Goal: Transaction & Acquisition: Purchase product/service

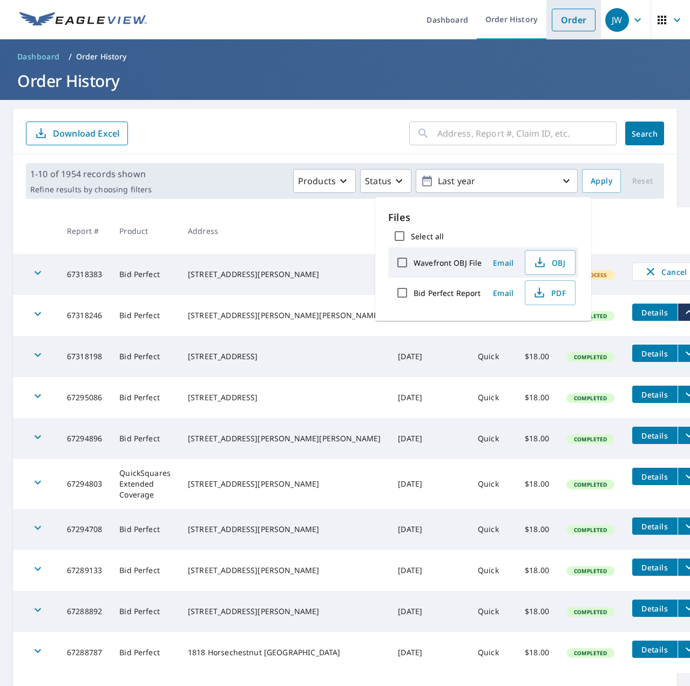
click at [554, 15] on link "Order" at bounding box center [574, 20] width 44 height 23
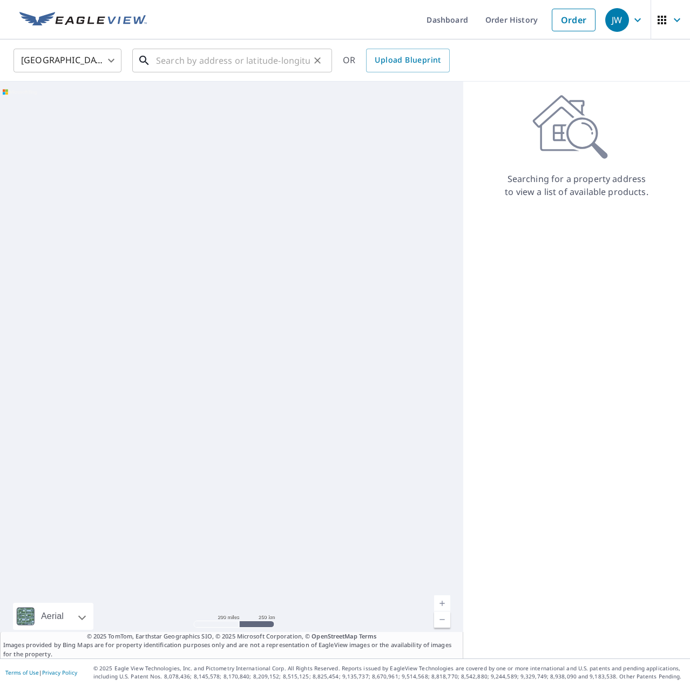
click at [245, 63] on input "text" at bounding box center [233, 60] width 154 height 30
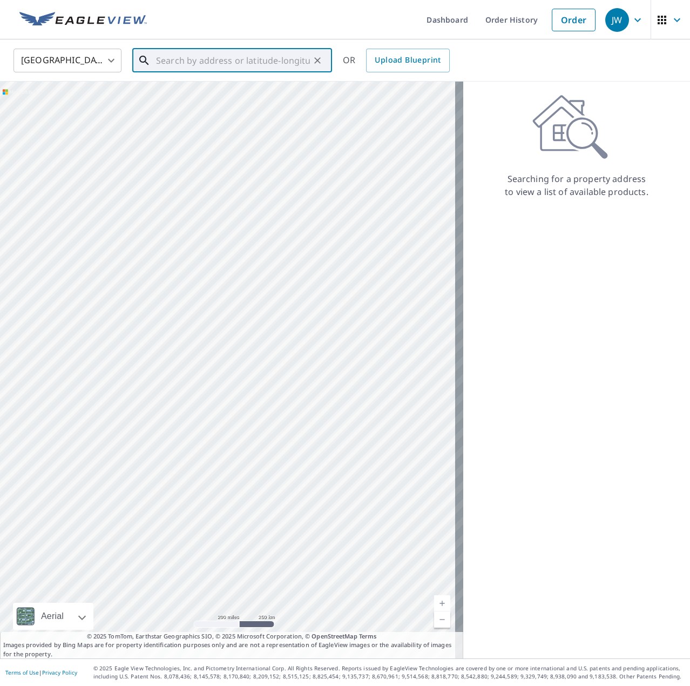
paste input "[STREET_ADDRESS][PERSON_NAME]"
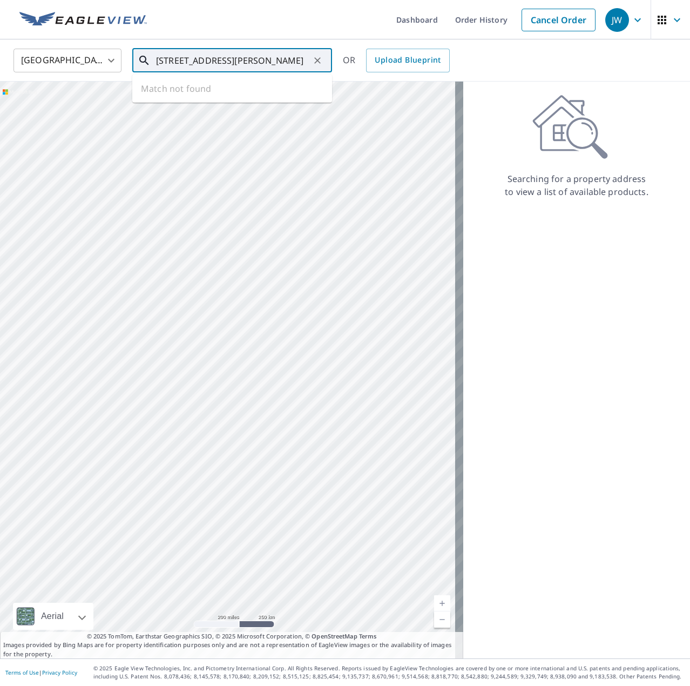
scroll to position [0, 9]
click at [179, 82] on li "[STREET_ADDRESS][PERSON_NAME]" at bounding box center [232, 97] width 200 height 37
type input "[STREET_ADDRESS][PERSON_NAME]"
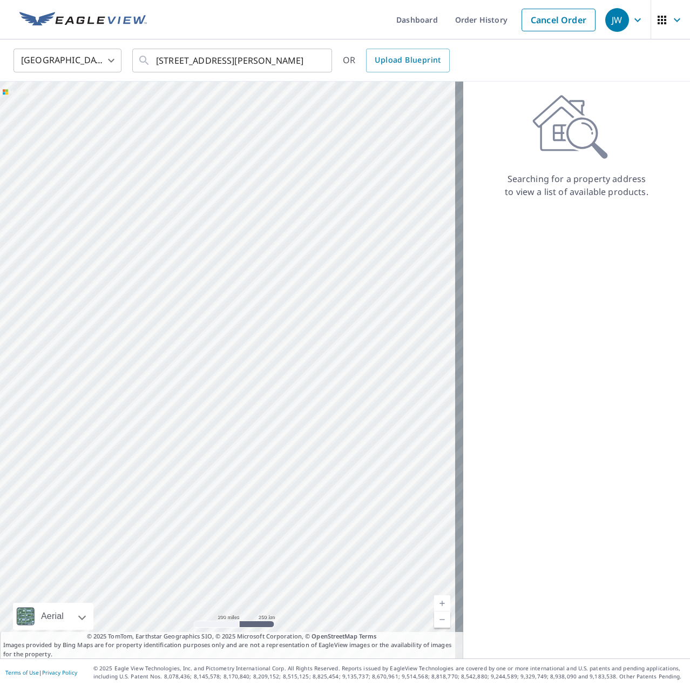
scroll to position [0, 0]
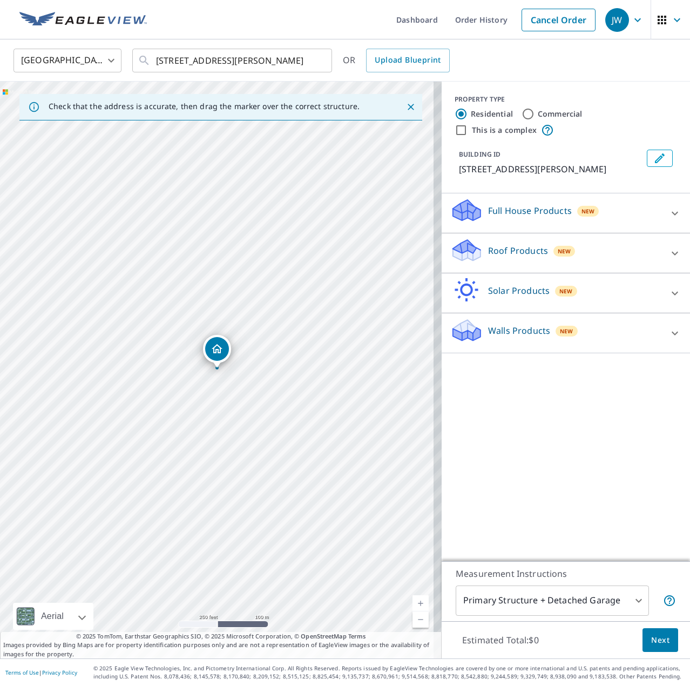
click at [543, 254] on div "Roof Products New" at bounding box center [556, 253] width 212 height 31
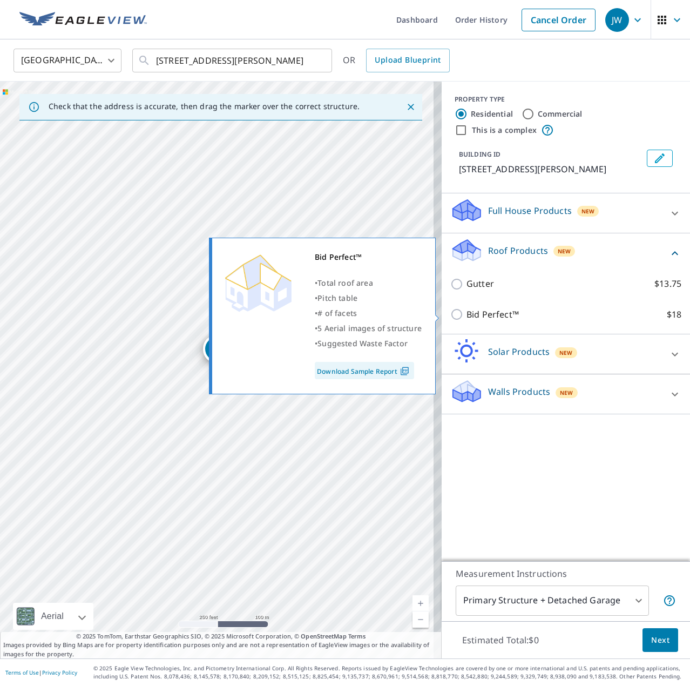
click at [487, 313] on p "Bid Perfect™" at bounding box center [492, 314] width 52 height 13
click at [466, 313] on input "Bid Perfect™ $18" at bounding box center [458, 314] width 16 height 13
checkbox input "true"
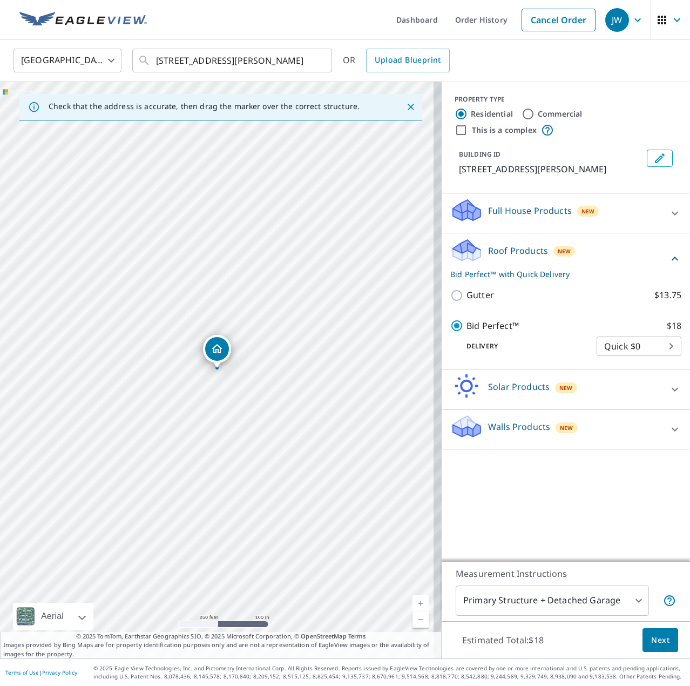
click at [643, 636] on button "Next" at bounding box center [661, 640] width 36 height 24
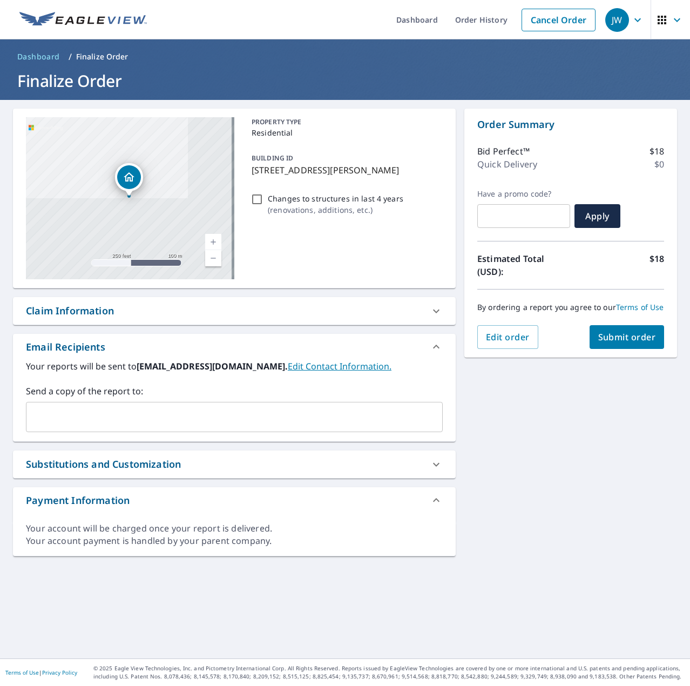
click at [172, 302] on div "Claim Information" at bounding box center [234, 311] width 443 height 28
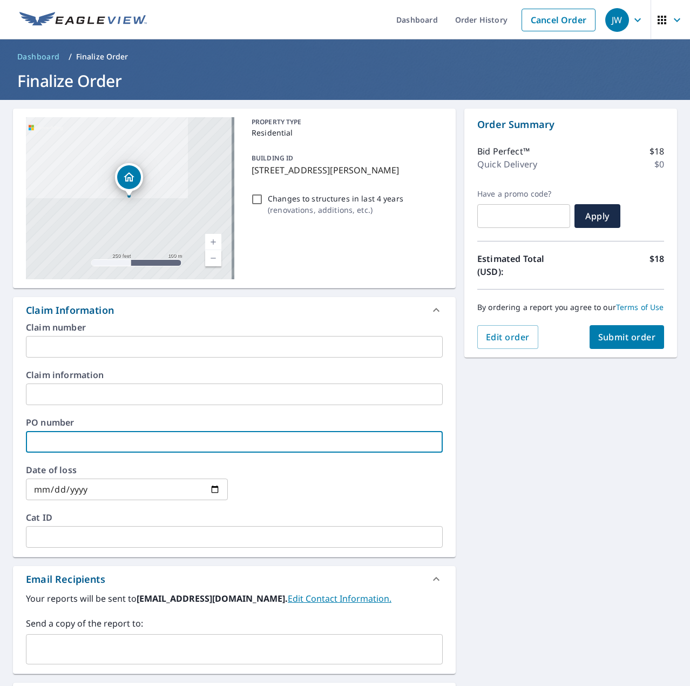
click at [76, 446] on input "text" at bounding box center [234, 442] width 417 height 22
paste input "J006862613"
type input "J006862613"
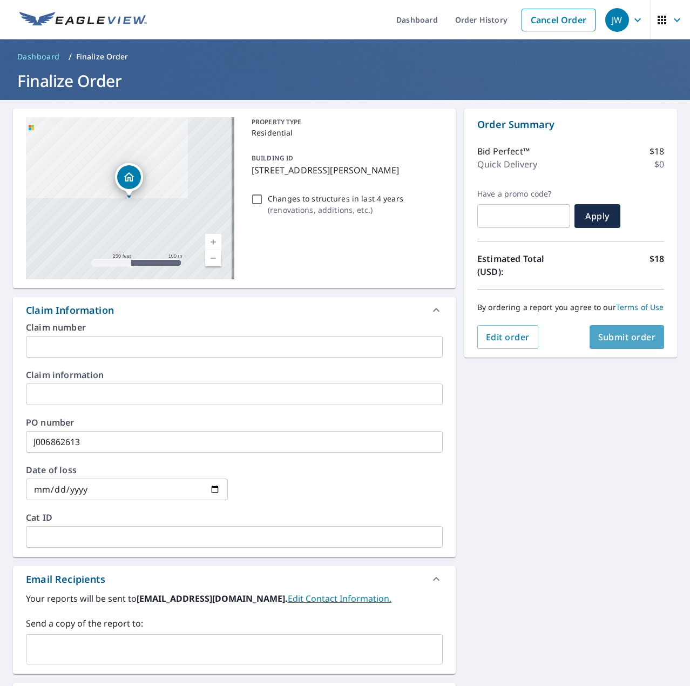
click at [608, 343] on span "Submit order" at bounding box center [627, 337] width 58 height 12
